Goal: Information Seeking & Learning: Learn about a topic

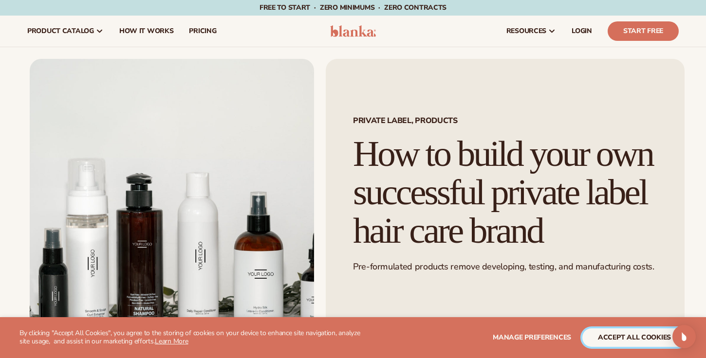
click at [598, 341] on button "accept all cookies" at bounding box center [634, 338] width 104 height 18
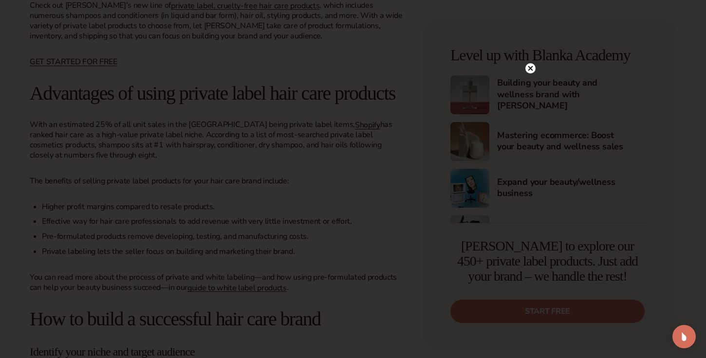
scroll to position [467, 0]
